Goal: Find specific page/section: Find specific page/section

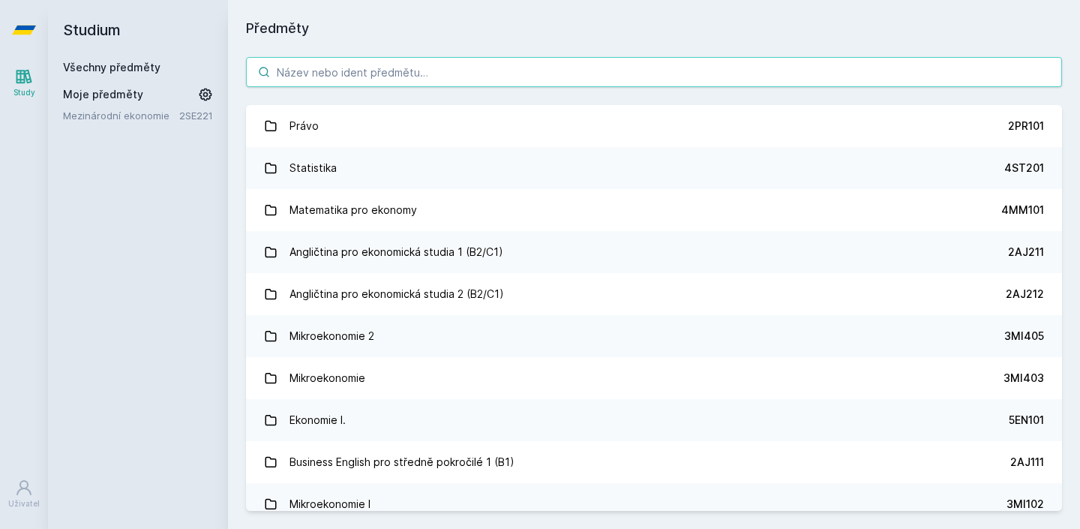
click at [667, 67] on input "search" at bounding box center [654, 72] width 816 height 30
type input "i"
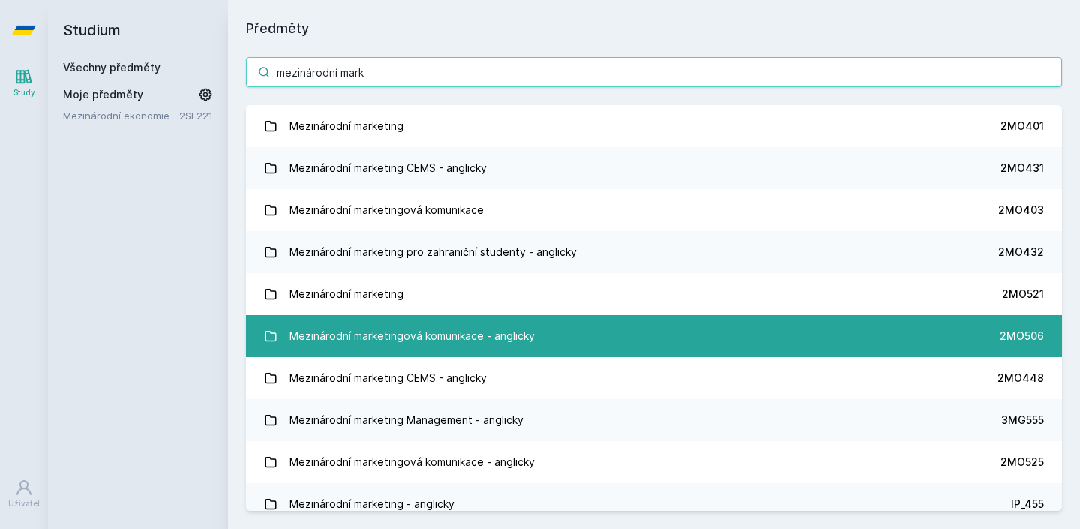
type input "mezinárodní mark"
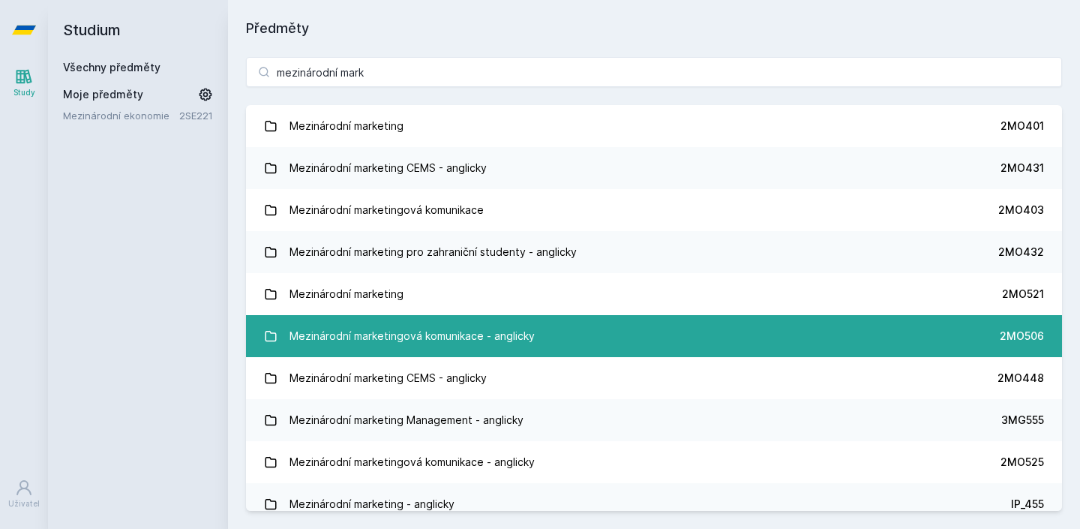
click at [452, 327] on div "Mezinárodní marketingová komunikace - anglicky" at bounding box center [411, 336] width 245 height 30
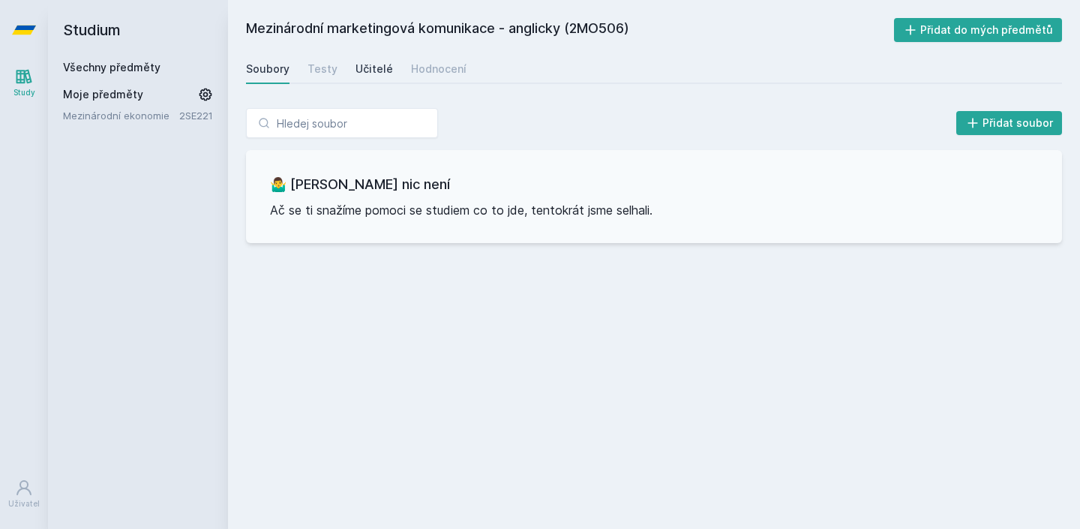
click at [370, 64] on div "Učitelé" at bounding box center [373, 68] width 37 height 15
click at [269, 72] on div "Soubory" at bounding box center [267, 68] width 43 height 15
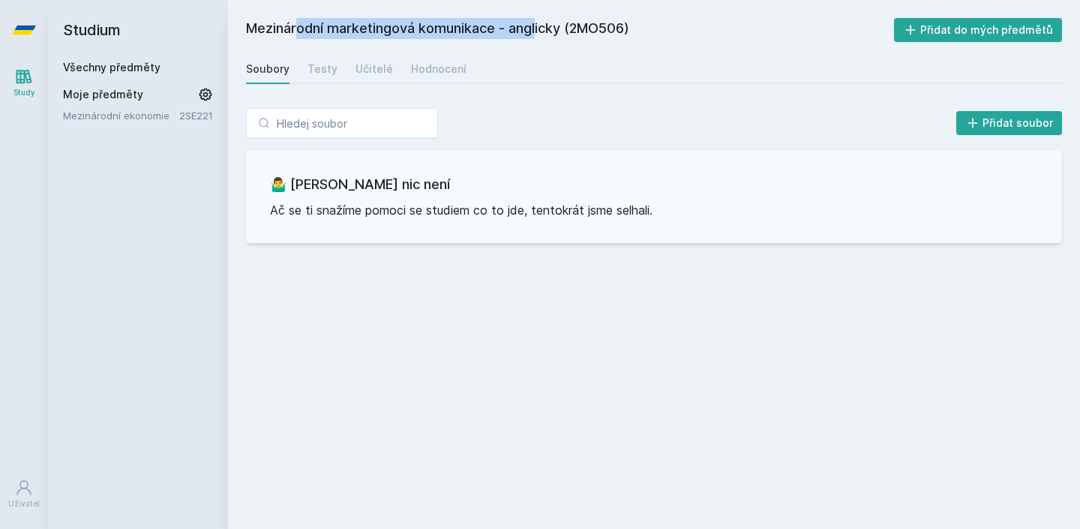
drag, startPoint x: 495, startPoint y: 31, endPoint x: 247, endPoint y: 26, distance: 248.2
click at [247, 26] on h2 "Mezinárodní marketingová komunikace - anglicky (2MO506)" at bounding box center [570, 30] width 648 height 24
copy h2 "Mezinárodní marketingová komunikace"
click at [84, 26] on h2 "Studium" at bounding box center [138, 30] width 150 height 60
click at [6, 33] on link at bounding box center [24, 30] width 48 height 60
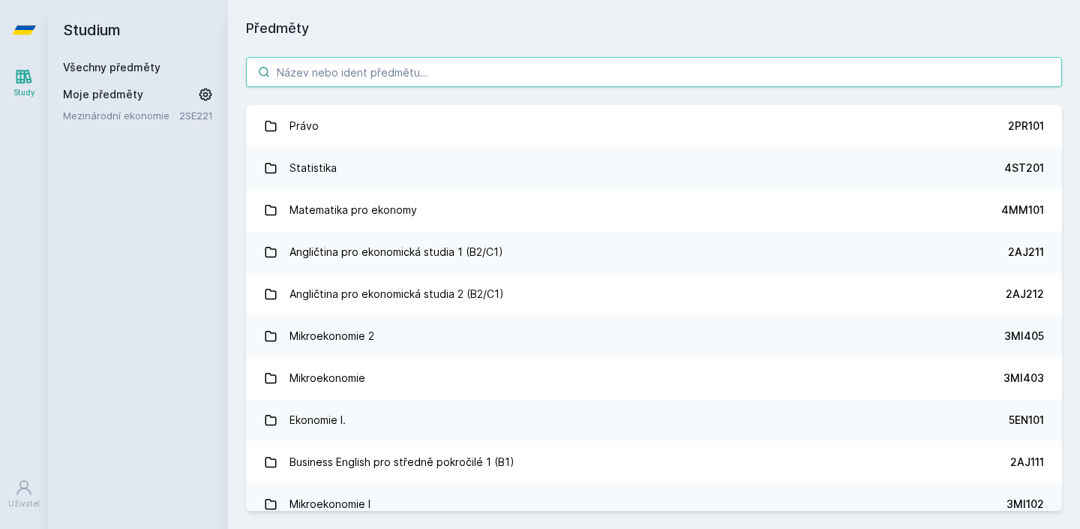
click at [334, 71] on input "search" at bounding box center [654, 72] width 816 height 30
paste input "Mezinárodní marketingová komunikace"
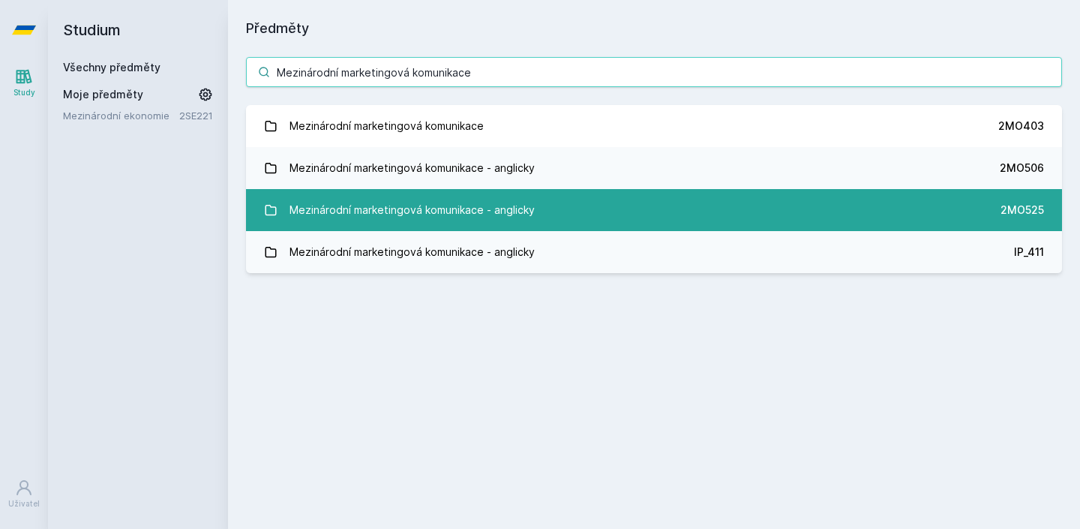
type input "Mezinárodní marketingová komunikace"
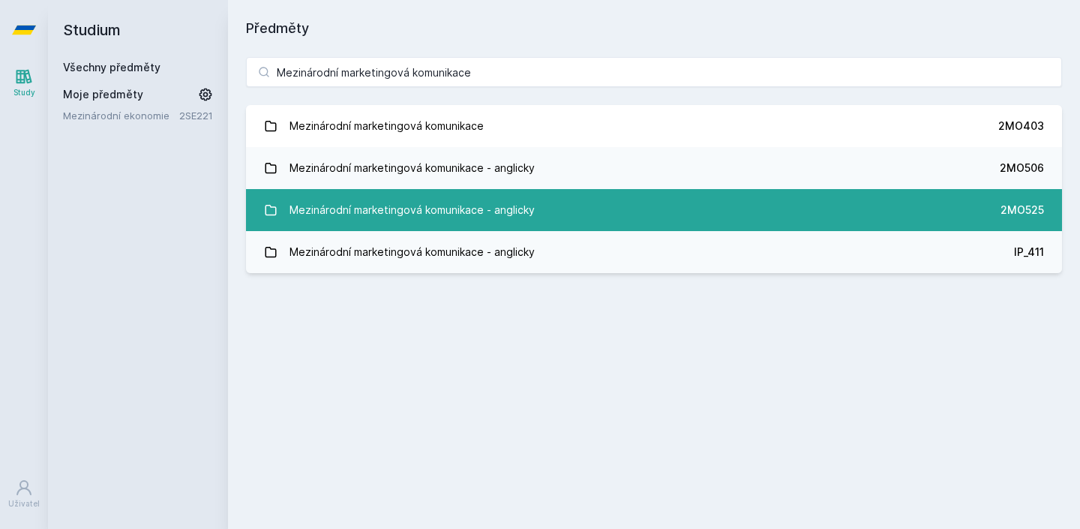
click at [518, 201] on div "Mezinárodní marketingová komunikace - anglicky" at bounding box center [411, 210] width 245 height 30
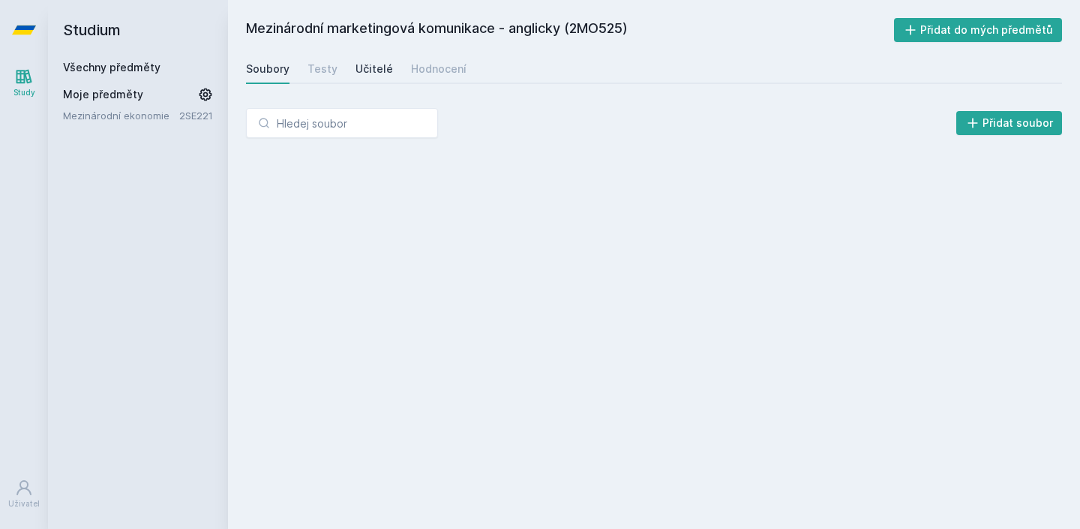
click at [374, 70] on div "Učitelé" at bounding box center [373, 68] width 37 height 15
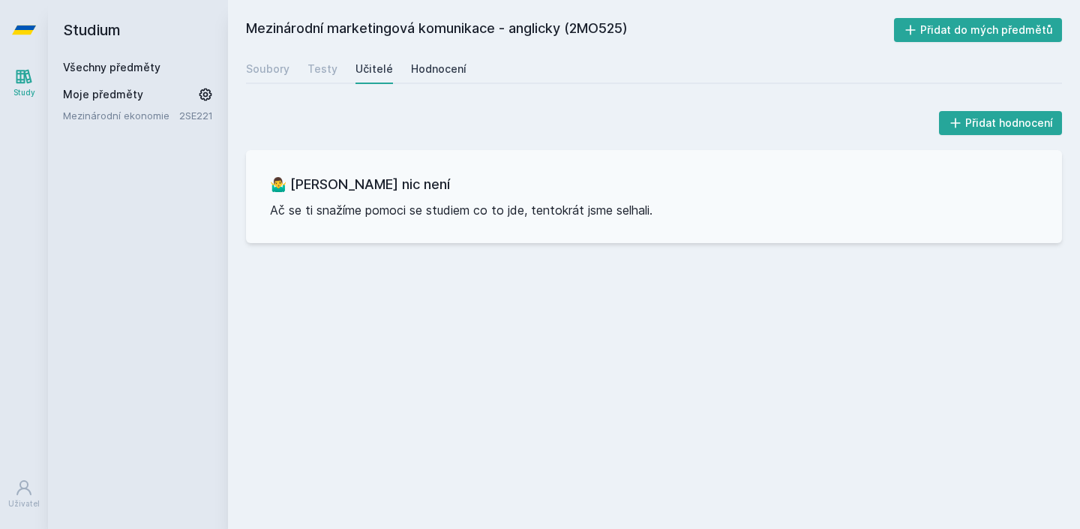
click at [426, 67] on div "Hodnocení" at bounding box center [438, 68] width 55 height 15
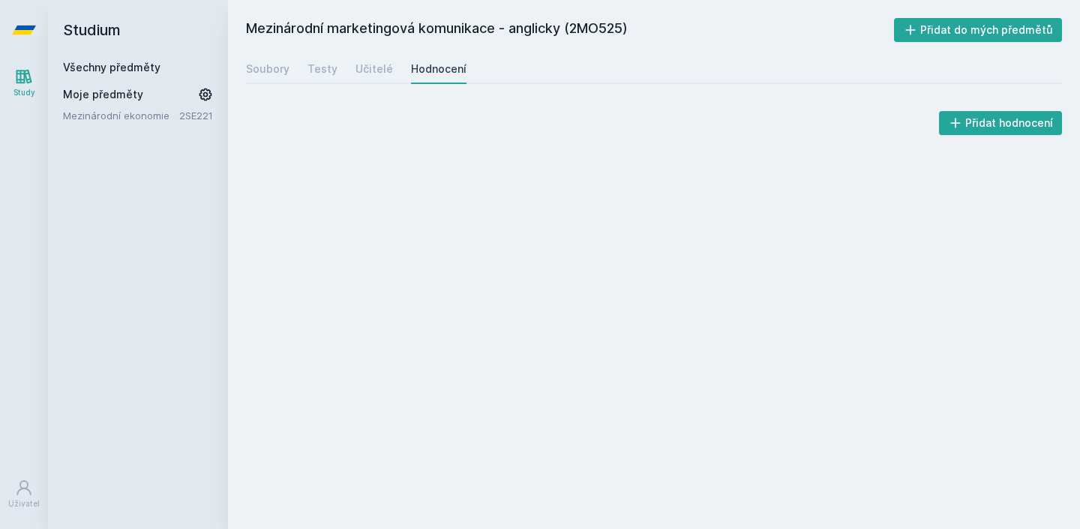
click at [31, 34] on icon at bounding box center [24, 30] width 24 height 60
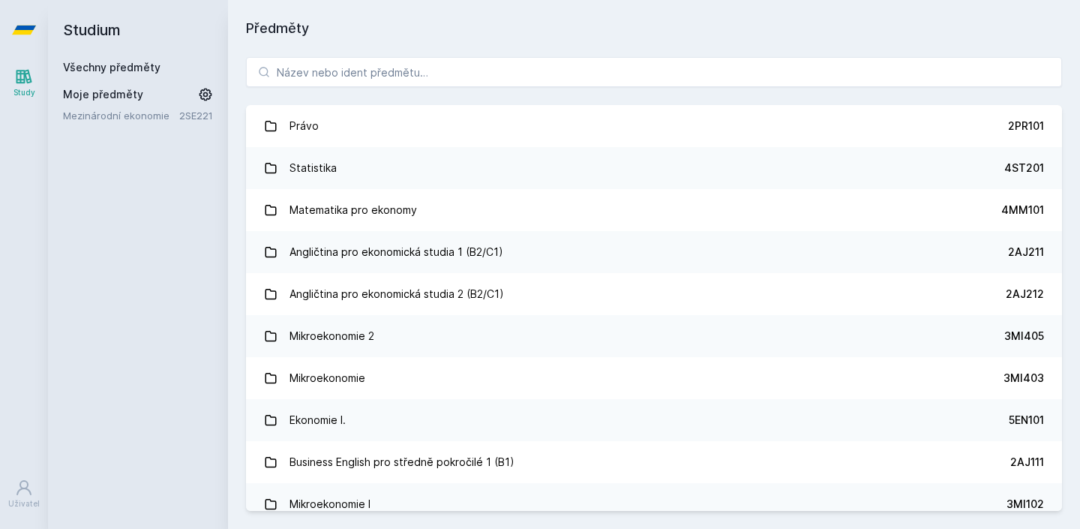
click at [325, 91] on div "Právo 2PR101 Statistika 4ST201 Matematika pro ekonomy 4MM101 Angličtina pro eko…" at bounding box center [654, 284] width 852 height 490
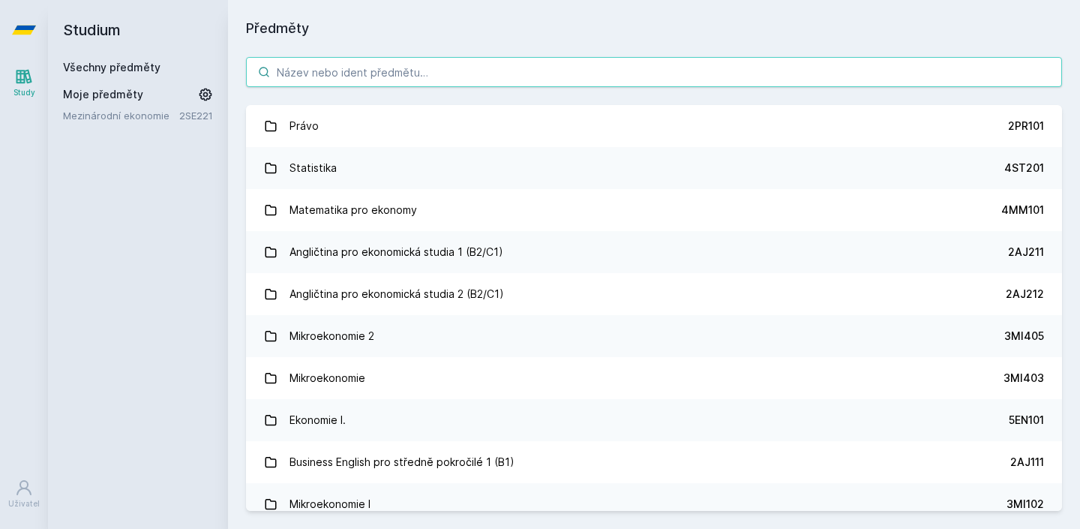
click at [321, 79] on input "search" at bounding box center [654, 72] width 816 height 30
paste input "Mezinárodní marketingová komunikace"
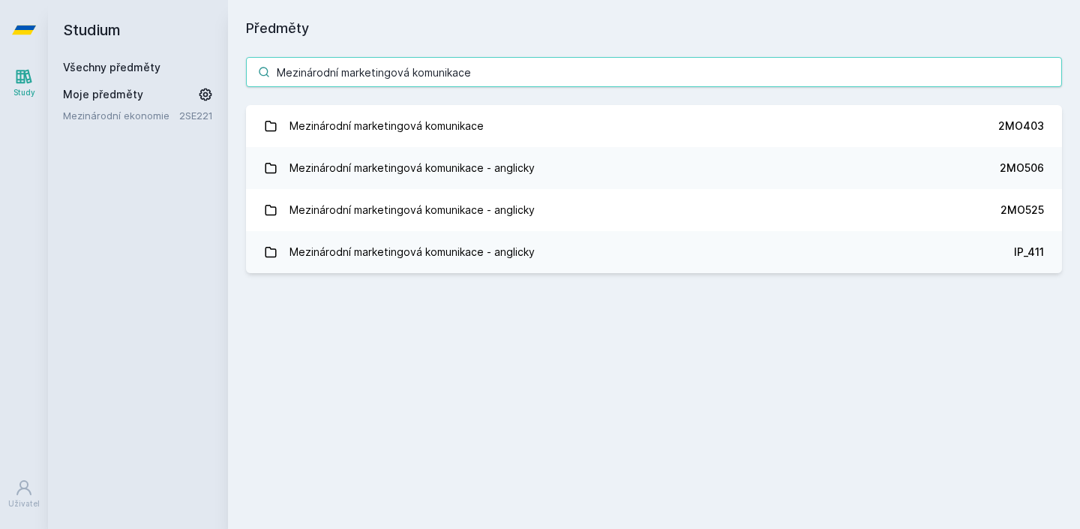
type input "Mezinárodní marketingová komunikace"
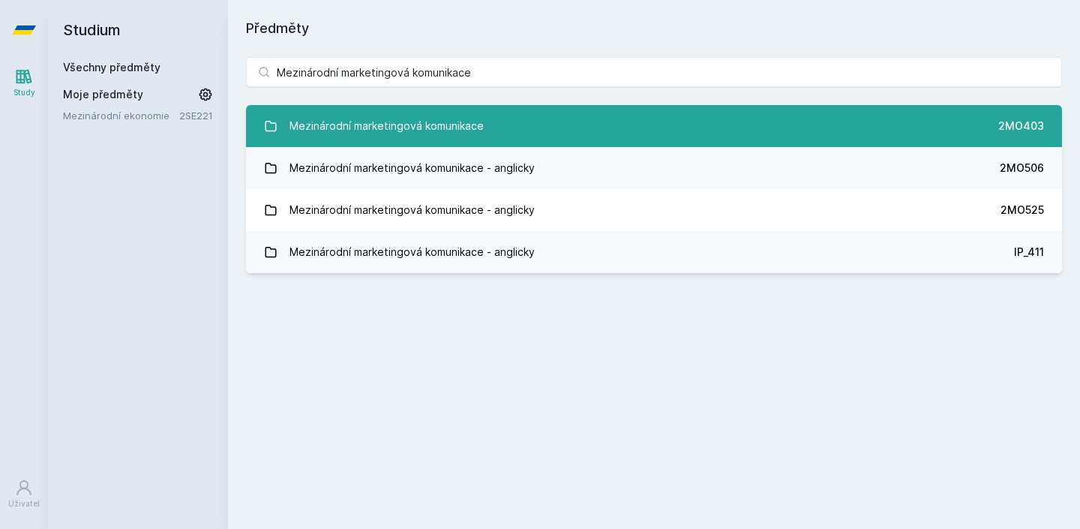
click at [337, 112] on div "Mezinárodní marketingová komunikace" at bounding box center [386, 126] width 194 height 30
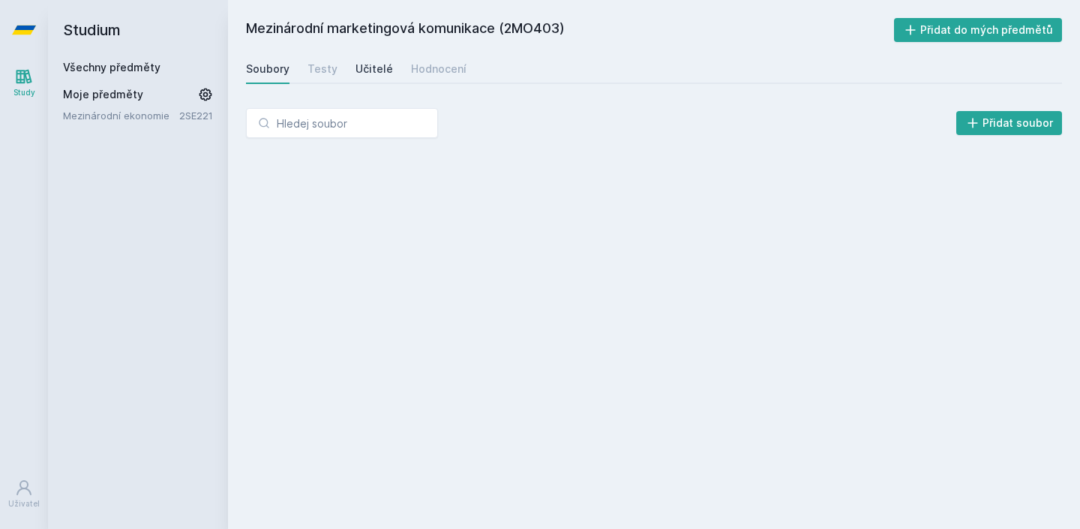
click at [369, 79] on link "Učitelé" at bounding box center [373, 69] width 37 height 30
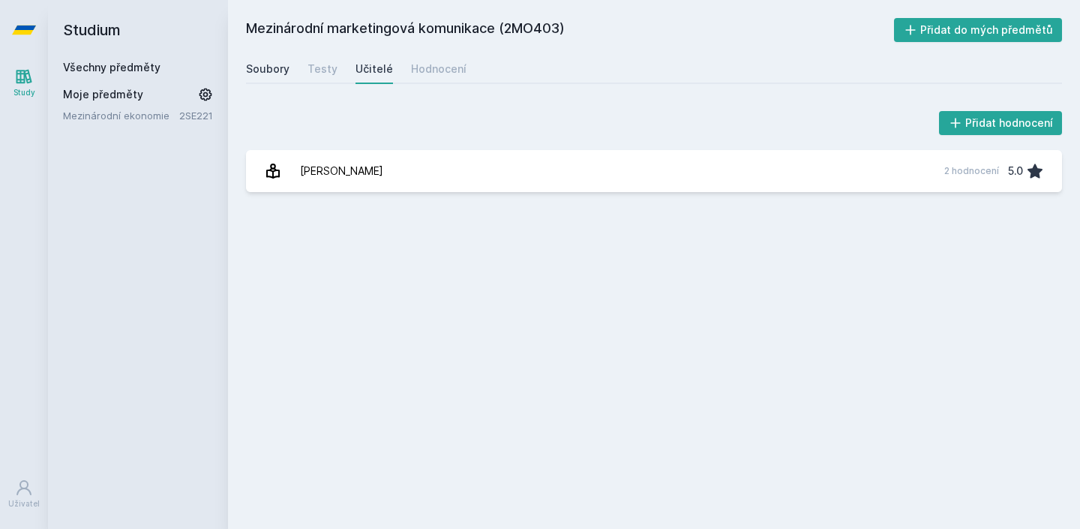
click at [265, 67] on div "Soubory" at bounding box center [267, 68] width 43 height 15
